Goal: Transaction & Acquisition: Subscribe to service/newsletter

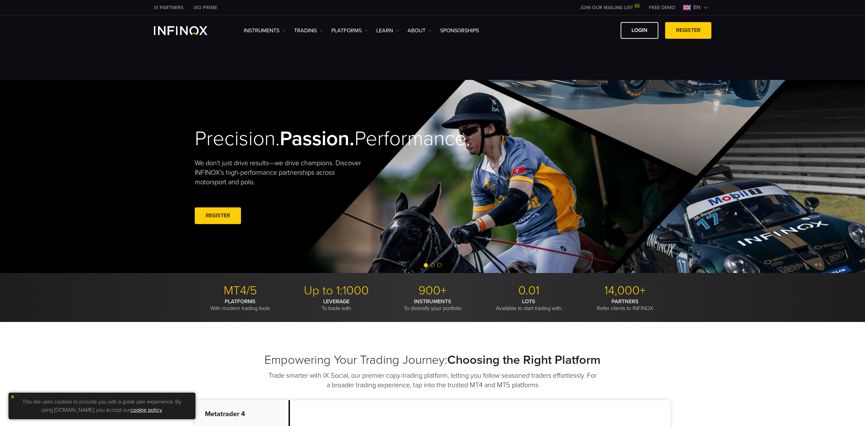
click at [685, 32] on link "REGISTER" at bounding box center [688, 30] width 46 height 17
